Goal: Task Accomplishment & Management: Manage account settings

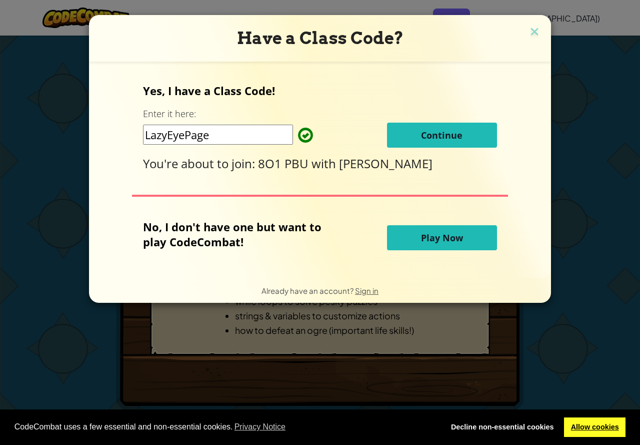
click at [588, 428] on link "Allow cookies" at bounding box center [595, 427] width 62 height 20
click at [589, 425] on link "Allow cookies" at bounding box center [595, 427] width 62 height 20
click at [438, 145] on button "Continue" at bounding box center [442, 135] width 110 height 25
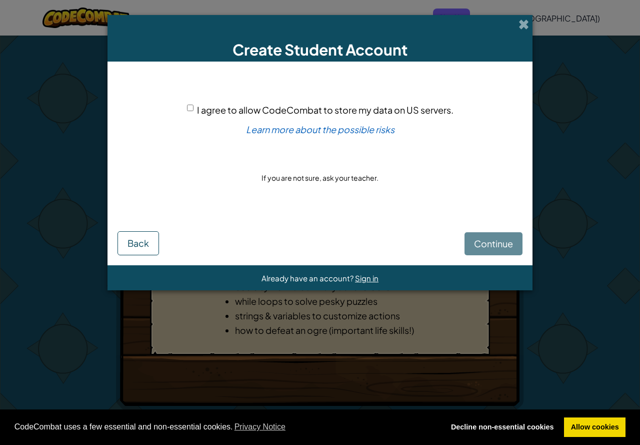
click at [193, 107] on input "I agree to allow CodeCombat to store my data on US servers." at bounding box center [190, 108] width 7 height 7
checkbox input "true"
click at [368, 280] on span "Sign in" at bounding box center [367, 278] width 24 height 10
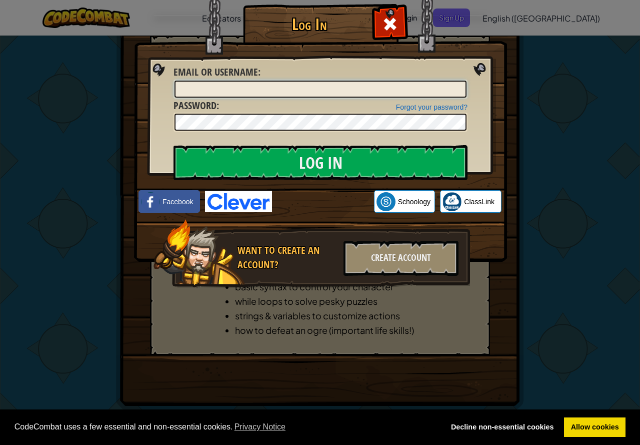
click at [438, 92] on input "Email or Username :" at bounding box center [321, 89] width 292 height 17
click at [174, 145] on input "Log In" at bounding box center [321, 162] width 294 height 35
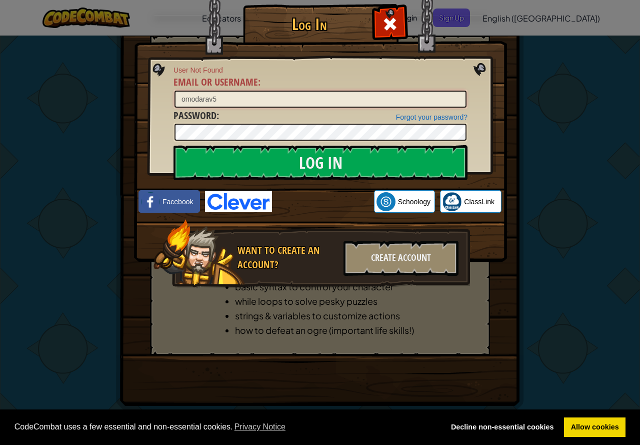
click at [350, 104] on input "omodarav5" at bounding box center [321, 99] width 292 height 17
type input "[EMAIL_ADDRESS][DOMAIN_NAME]"
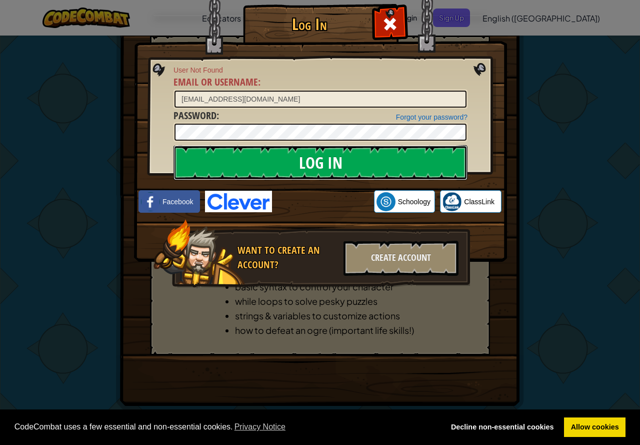
click at [415, 162] on input "Log In" at bounding box center [321, 162] width 294 height 35
